Goal: Task Accomplishment & Management: Manage account settings

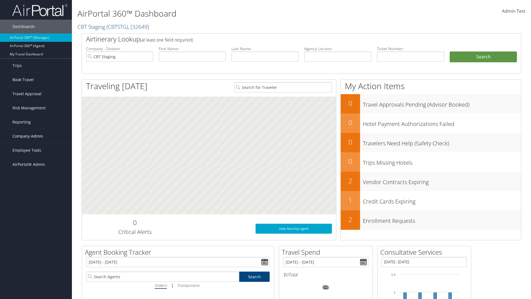
click at [36, 136] on span "Company Admin" at bounding box center [27, 136] width 31 height 14
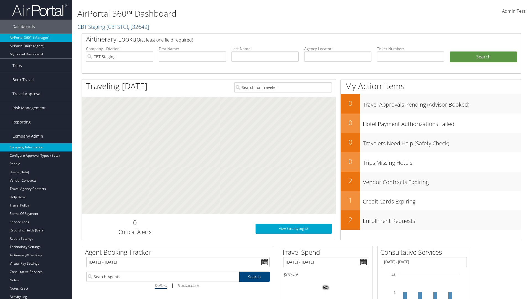
click at [36, 147] on link "Company Information" at bounding box center [36, 147] width 72 height 8
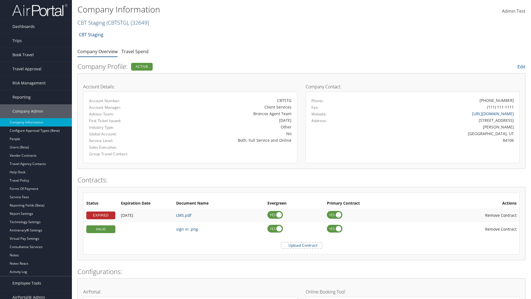
click at [91, 22] on link "CBT Staging ( CBTSTG ) , [ 32649 ]" at bounding box center [113, 22] width 72 height 7
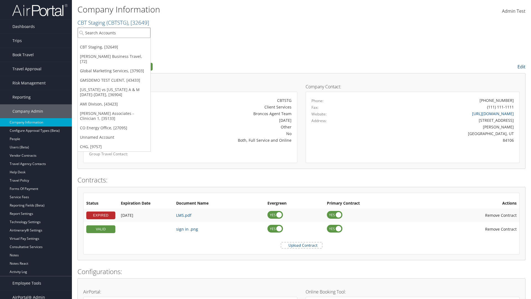
click at [114, 33] on input "search" at bounding box center [114, 33] width 73 height 10
type input "CBTSTG"
click at [114, 43] on div "CBT Staging (CBTSTG), [32649]" at bounding box center [114, 42] width 79 height 5
